Goal: Task Accomplishment & Management: Manage account settings

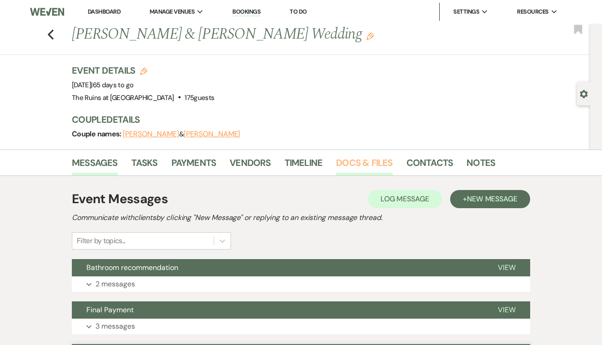
click at [357, 165] on link "Docs & Files" at bounding box center [364, 165] width 56 height 20
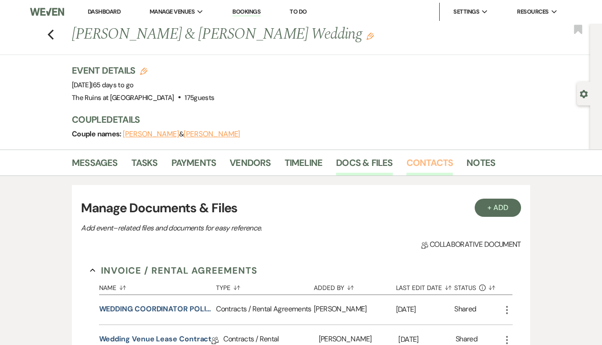
click at [414, 163] on link "Contacts" at bounding box center [429, 165] width 47 height 20
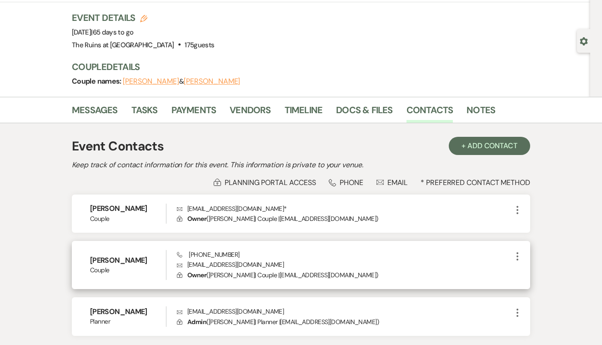
scroll to position [64, 0]
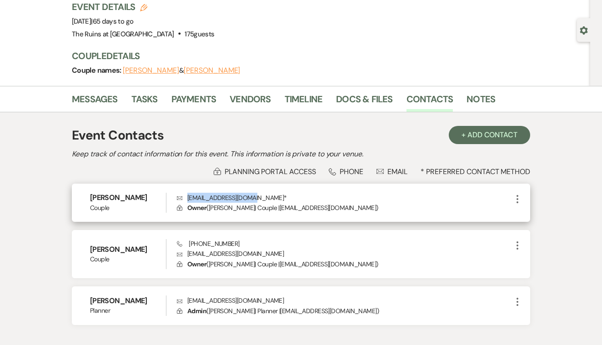
drag, startPoint x: 187, startPoint y: 197, endPoint x: 249, endPoint y: 201, distance: 61.9
click at [249, 249] on p "Envelope [EMAIL_ADDRESS][DOMAIN_NAME] *" at bounding box center [344, 254] width 335 height 10
copy p "[EMAIL_ADDRESS][DOMAIN_NAME]"
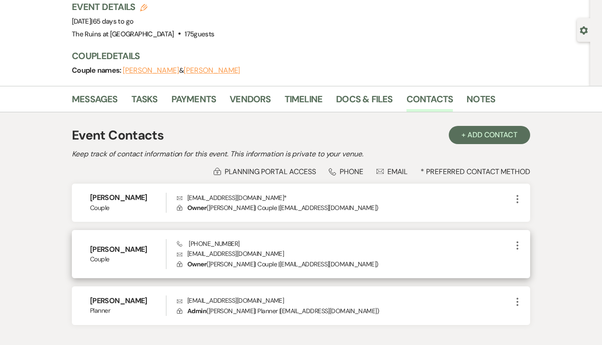
click at [288, 244] on div "Phone [PHONE_NUMBER] Envelope [EMAIL_ADDRESS][DOMAIN_NAME] Lock Owner ( [PERSON…" at bounding box center [344, 254] width 335 height 30
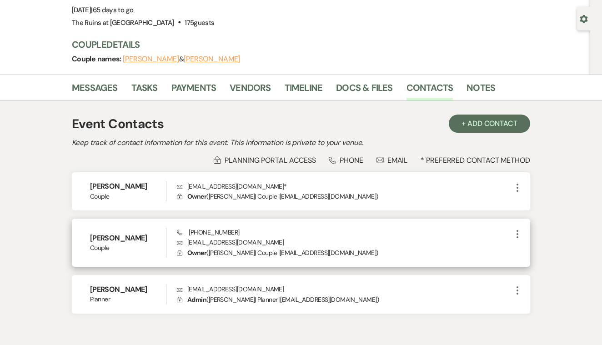
scroll to position [75, 0]
drag, startPoint x: 188, startPoint y: 241, endPoint x: 247, endPoint y: 238, distance: 59.6
click at [247, 238] on p "Envelope [EMAIL_ADDRESS][DOMAIN_NAME]" at bounding box center [344, 242] width 335 height 10
copy p "[EMAIL_ADDRESS][DOMAIN_NAME]"
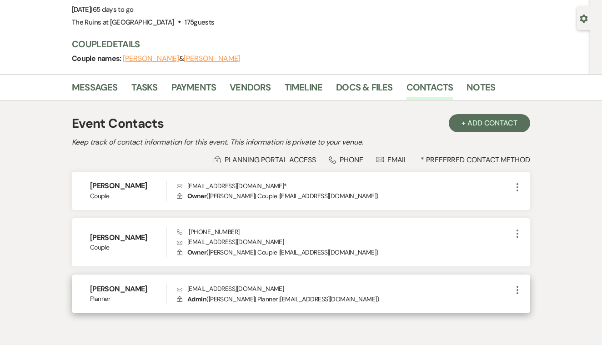
click at [264, 286] on p "Envelope [EMAIL_ADDRESS][DOMAIN_NAME]" at bounding box center [344, 289] width 335 height 10
drag, startPoint x: 188, startPoint y: 285, endPoint x: 257, endPoint y: 286, distance: 69.1
click at [257, 286] on p "Envelope [EMAIL_ADDRESS][DOMAIN_NAME]" at bounding box center [344, 289] width 335 height 10
copy p "[EMAIL_ADDRESS][DOMAIN_NAME]"
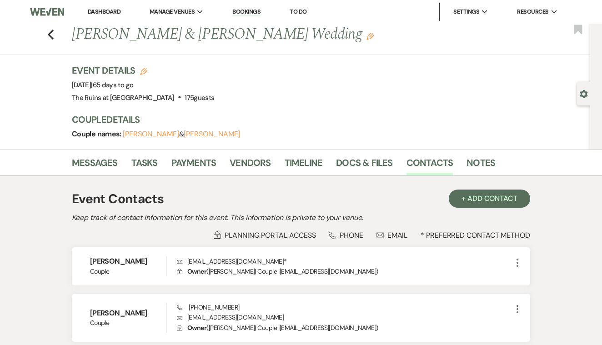
scroll to position [0, 0]
click at [50, 32] on use "button" at bounding box center [51, 35] width 6 height 10
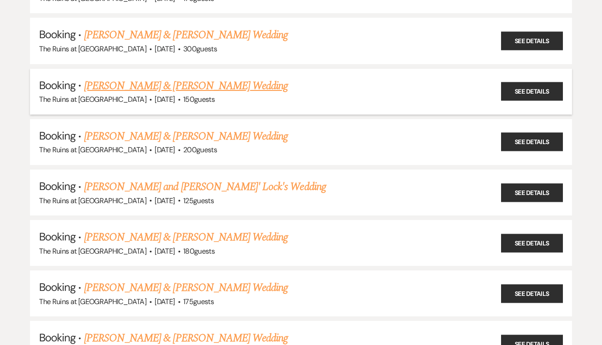
scroll to position [292, 0]
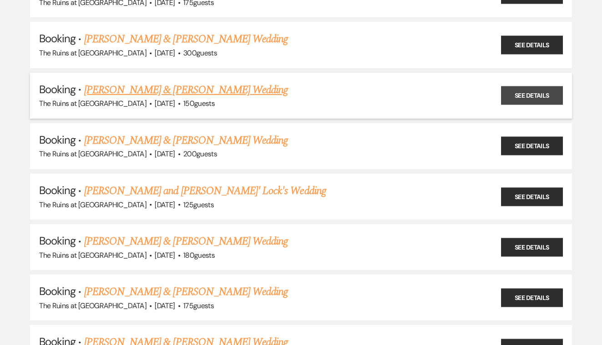
click at [528, 86] on link "See Details" at bounding box center [532, 95] width 62 height 19
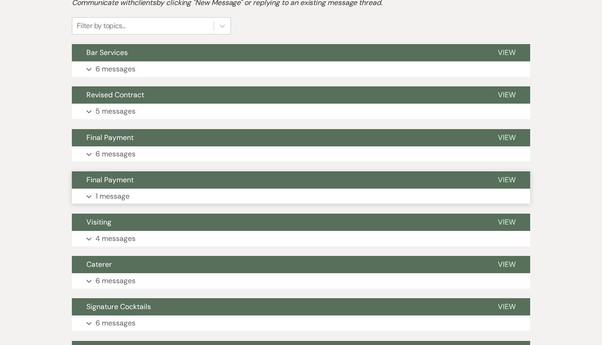
scroll to position [210, 0]
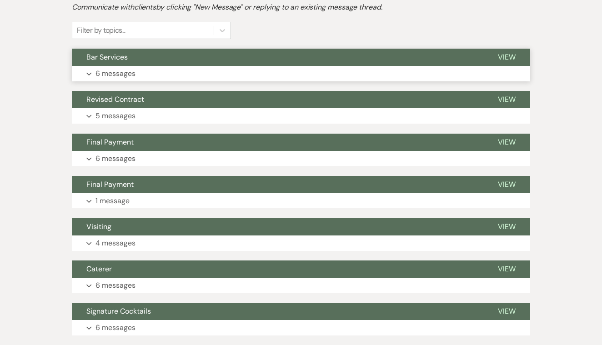
click at [507, 57] on span "View" at bounding box center [507, 57] width 18 height 10
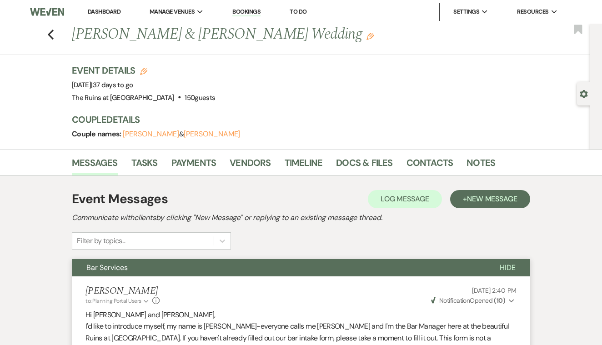
scroll to position [0, 0]
click at [52, 36] on use "button" at bounding box center [51, 35] width 6 height 10
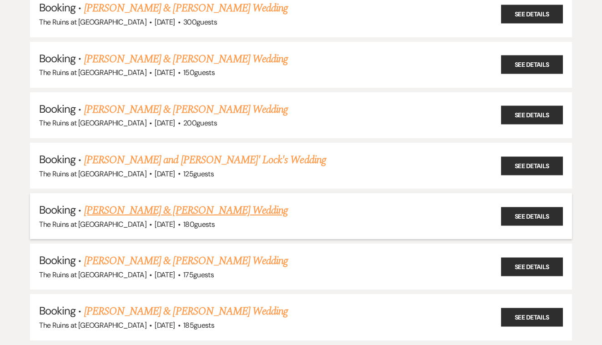
scroll to position [328, 0]
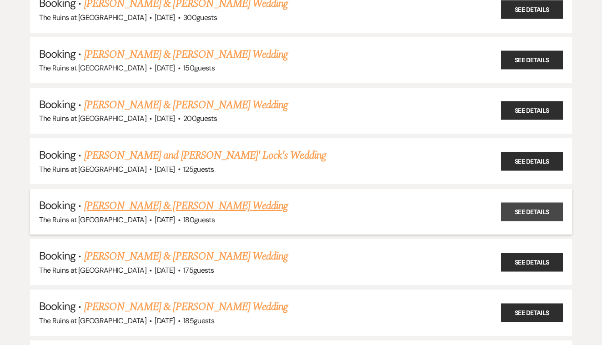
click at [523, 203] on link "See Details" at bounding box center [532, 211] width 62 height 19
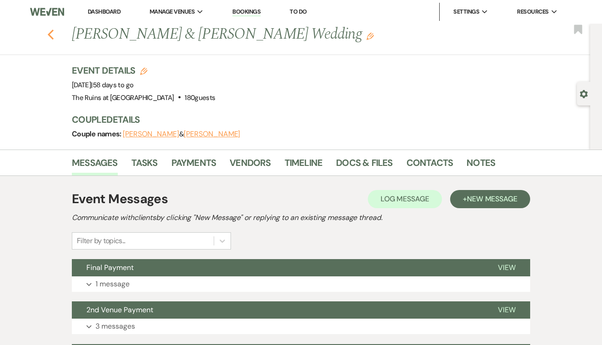
click at [51, 35] on icon "Previous" at bounding box center [50, 34] width 7 height 11
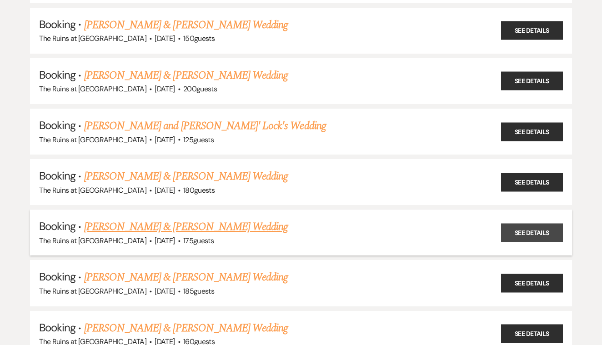
scroll to position [366, 0]
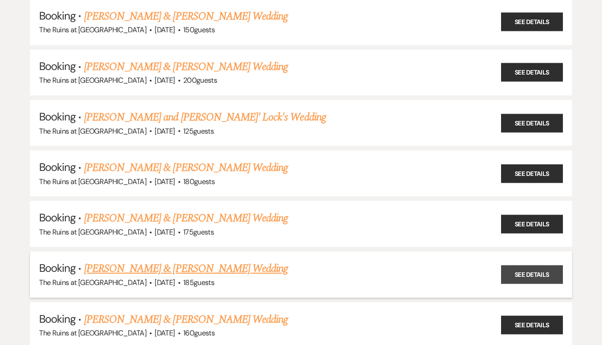
click at [526, 267] on link "See Details" at bounding box center [532, 274] width 62 height 19
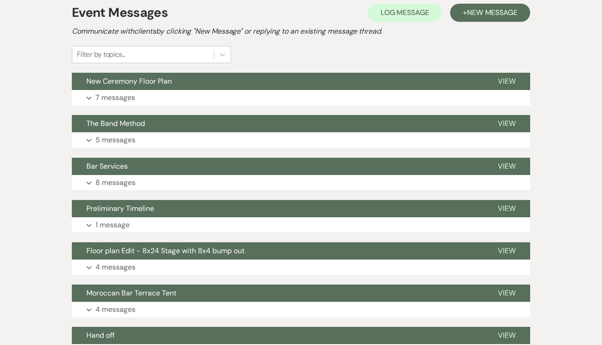
scroll to position [185, 0]
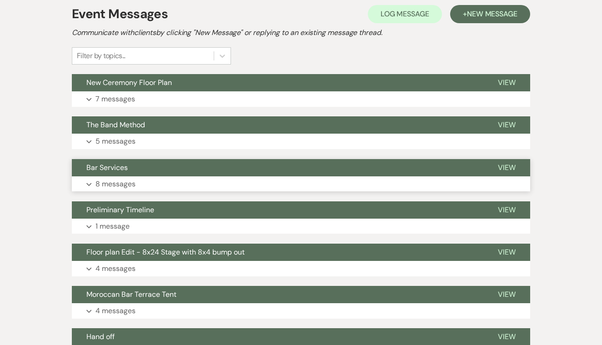
click at [507, 164] on span "View" at bounding box center [507, 168] width 18 height 10
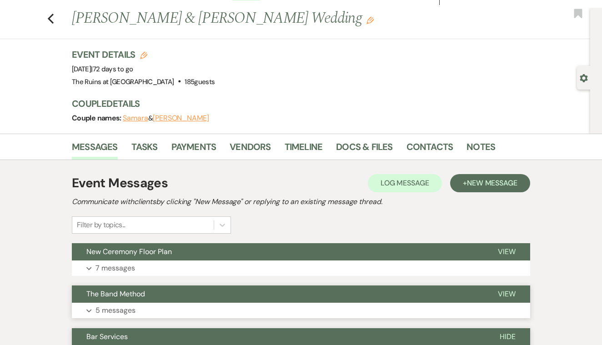
scroll to position [0, 0]
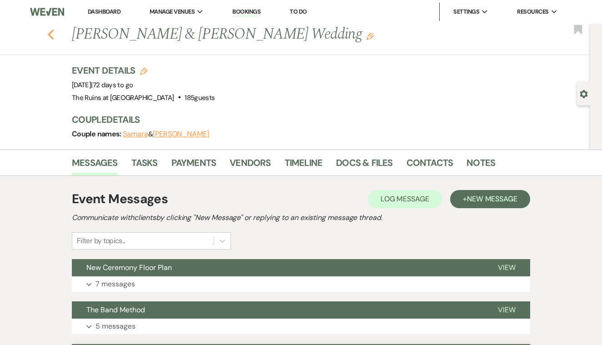
click at [50, 35] on use "button" at bounding box center [51, 35] width 6 height 10
